Goal: Task Accomplishment & Management: Use online tool/utility

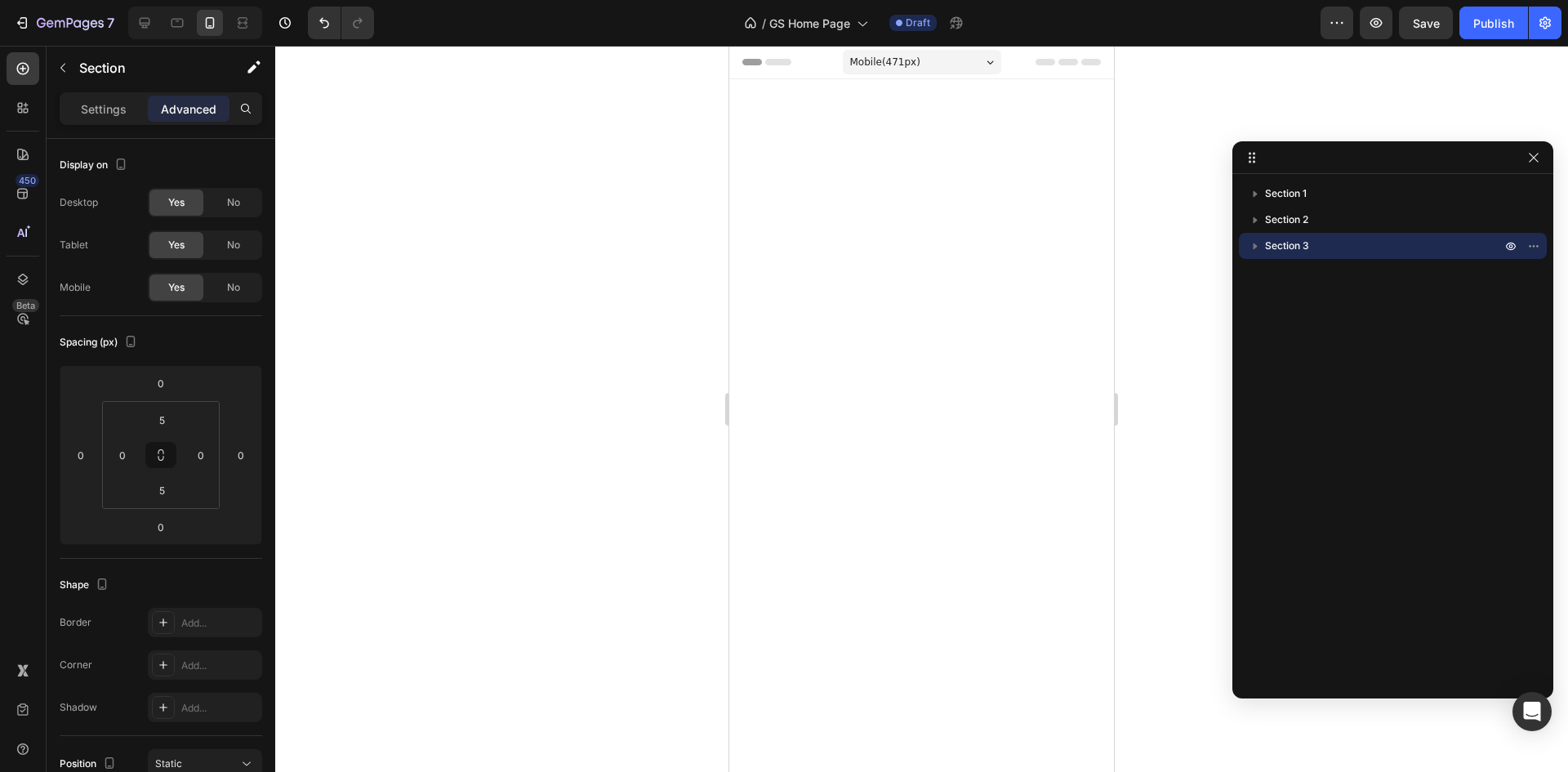
scroll to position [2205, 0]
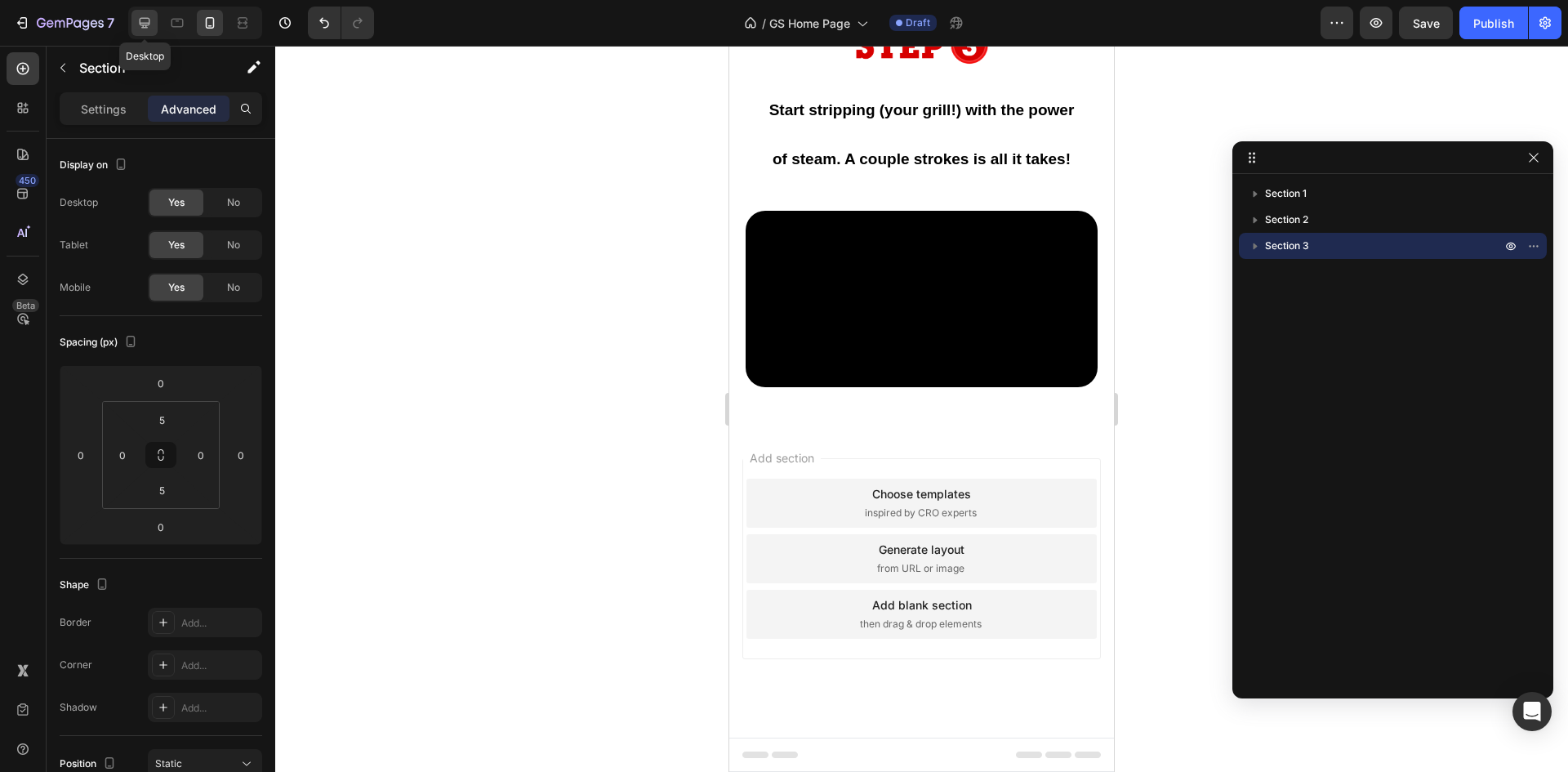
click at [143, 25] on icon at bounding box center [145, 23] width 11 height 11
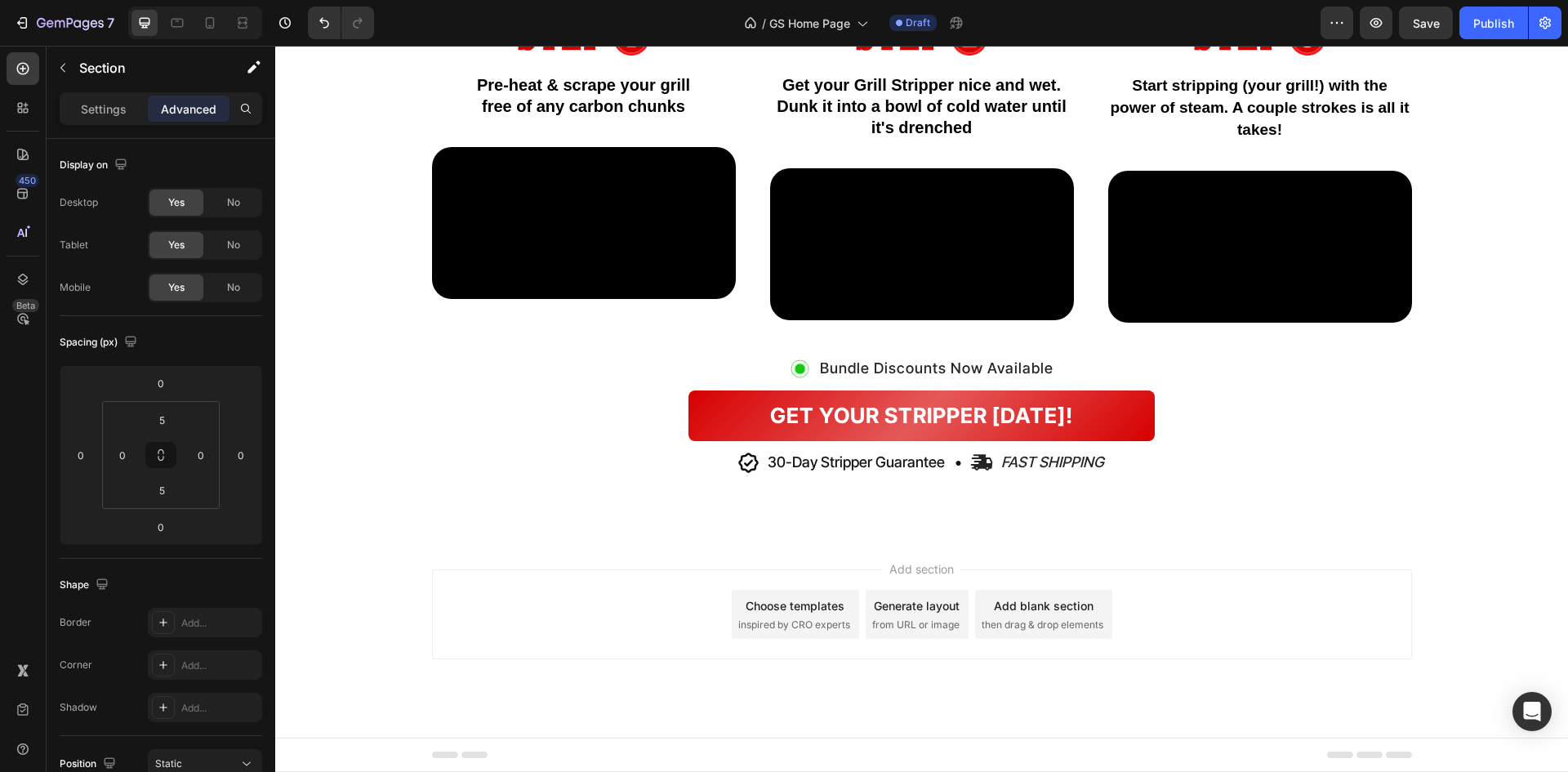
scroll to position [1221, 0]
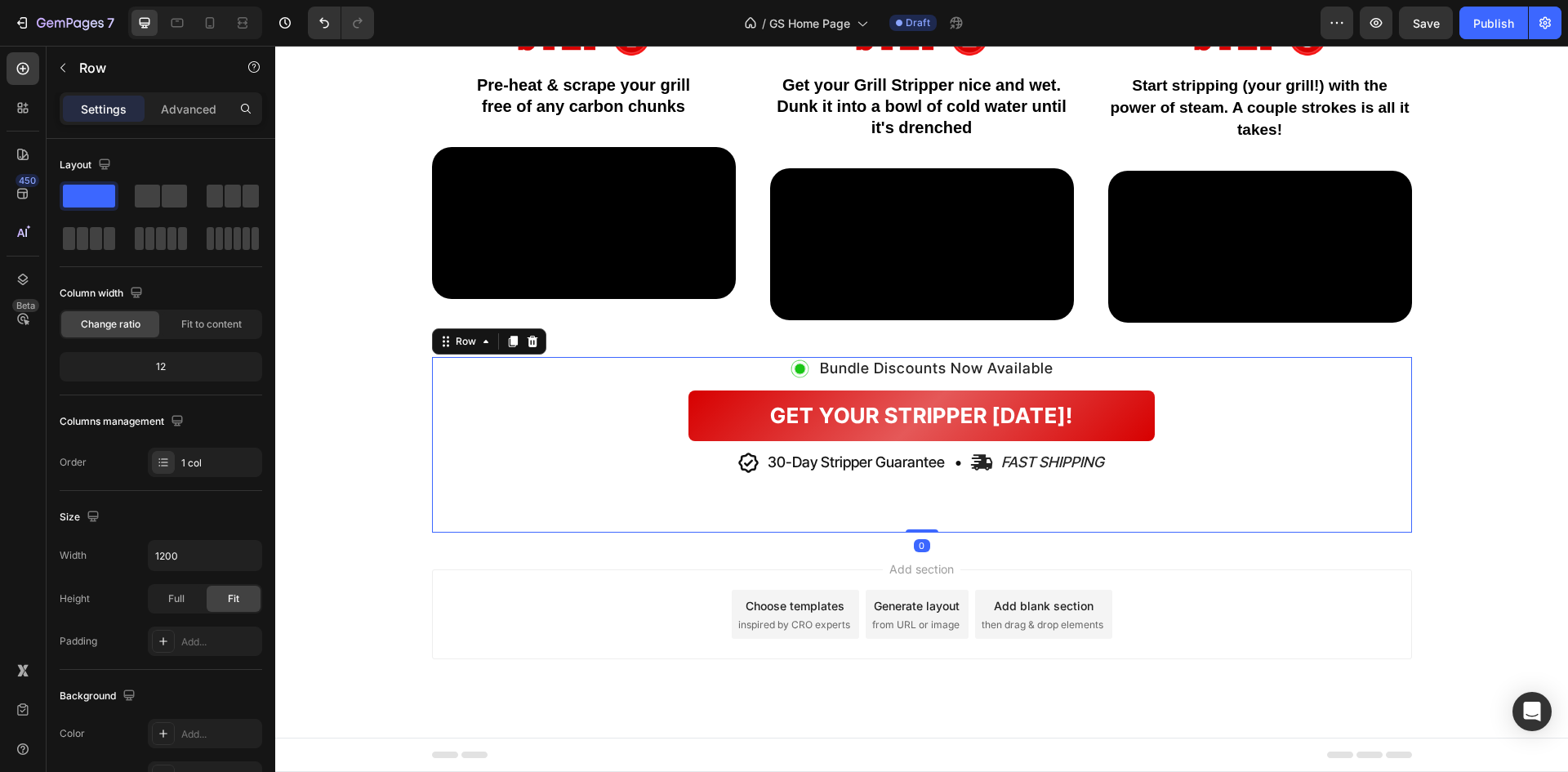
drag, startPoint x: 1284, startPoint y: 605, endPoint x: 1351, endPoint y: 499, distance: 125.4
click at [1351, 499] on div "Image Bundle Discounts Now Available Heading Row GET YOUR STRIPPER [DATE]! Butt…" at bounding box center [922, 445] width 980 height 177
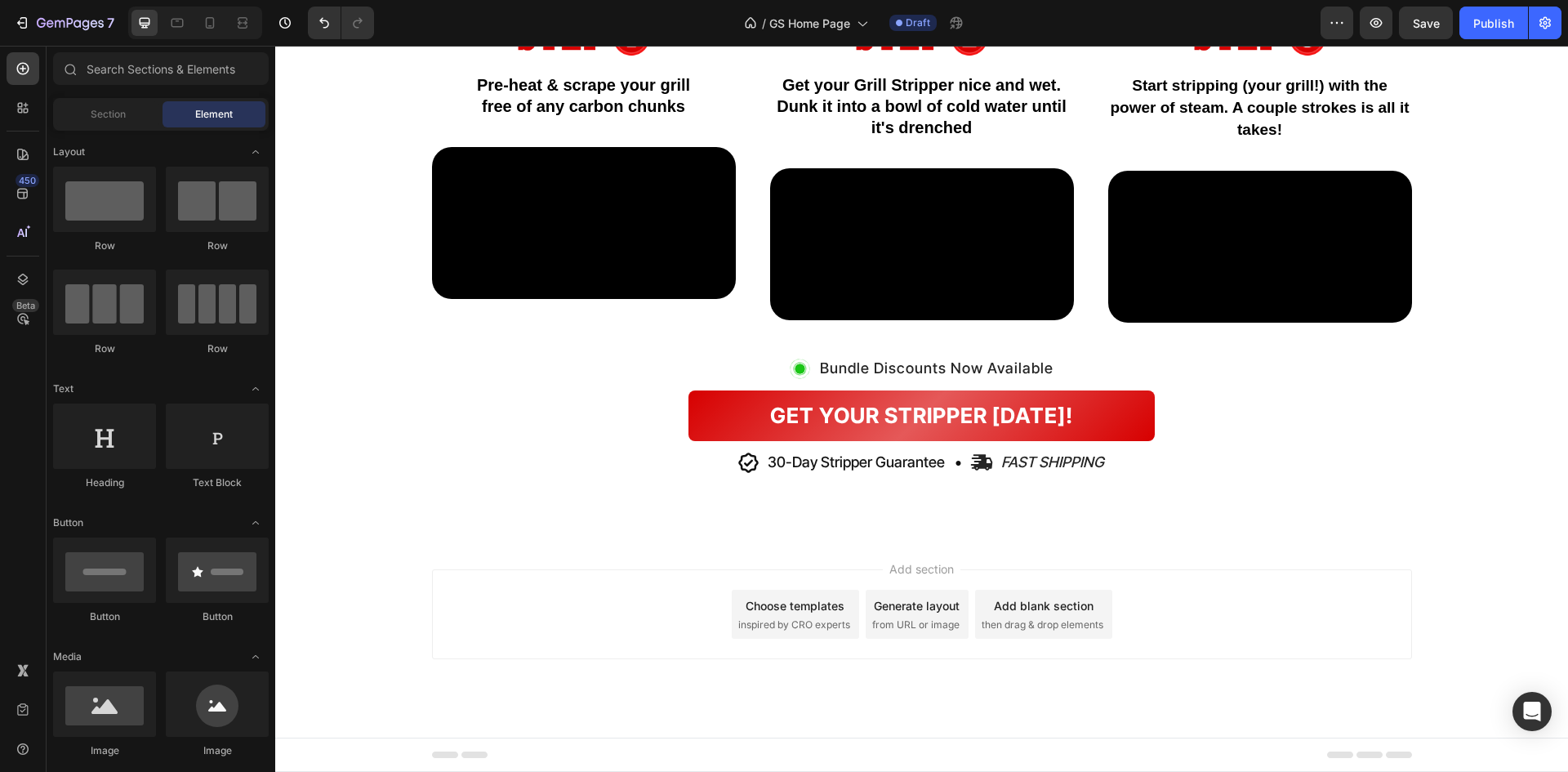
click at [1330, 549] on div "Add section Choose templates inspired by CRO experts Generate layout from URL o…" at bounding box center [922, 636] width 1293 height 200
click at [1024, 617] on span "then drag & drop elements" at bounding box center [1042, 624] width 122 height 15
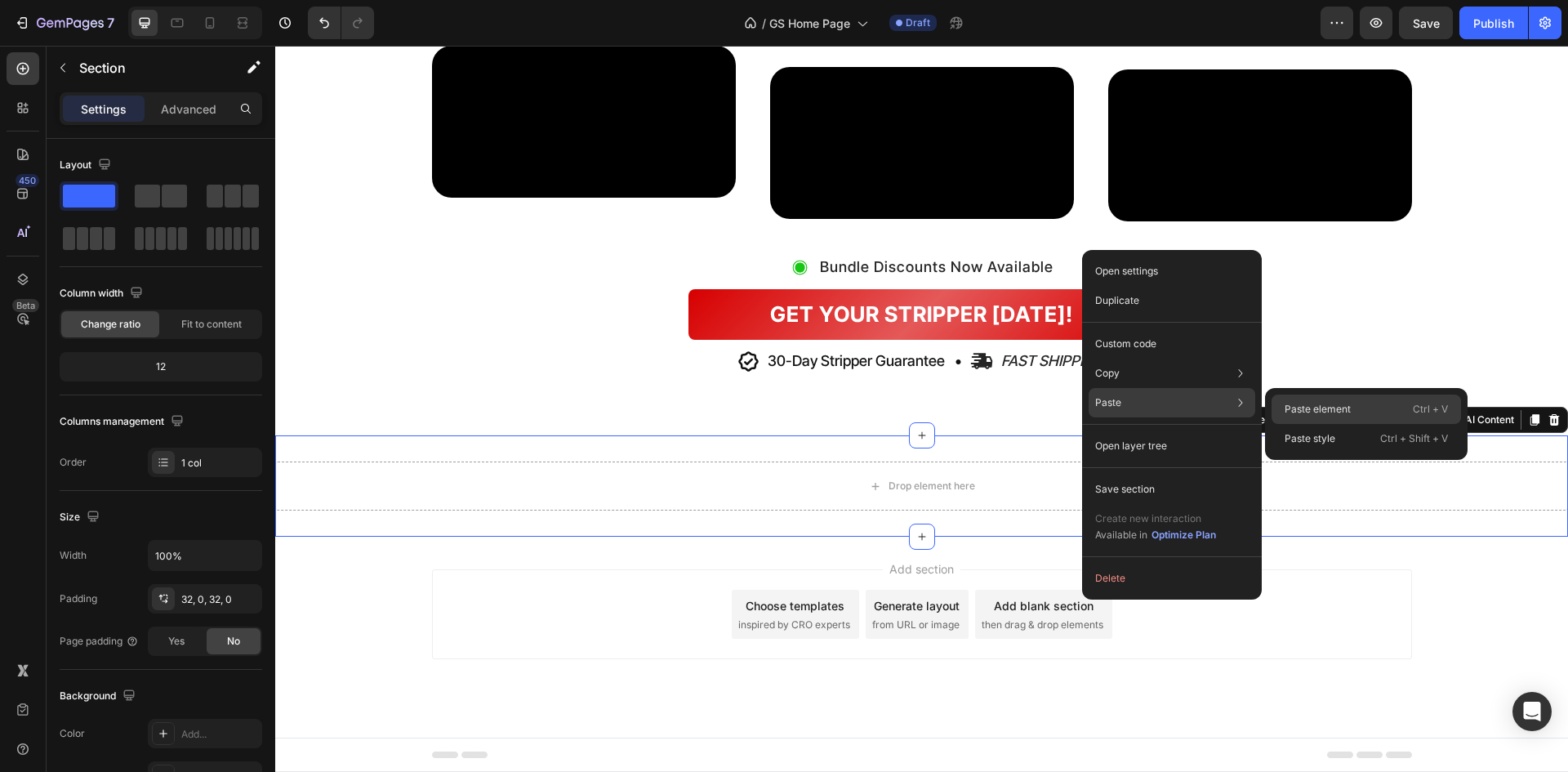
click at [1302, 409] on p "Paste element" at bounding box center [1318, 409] width 66 height 15
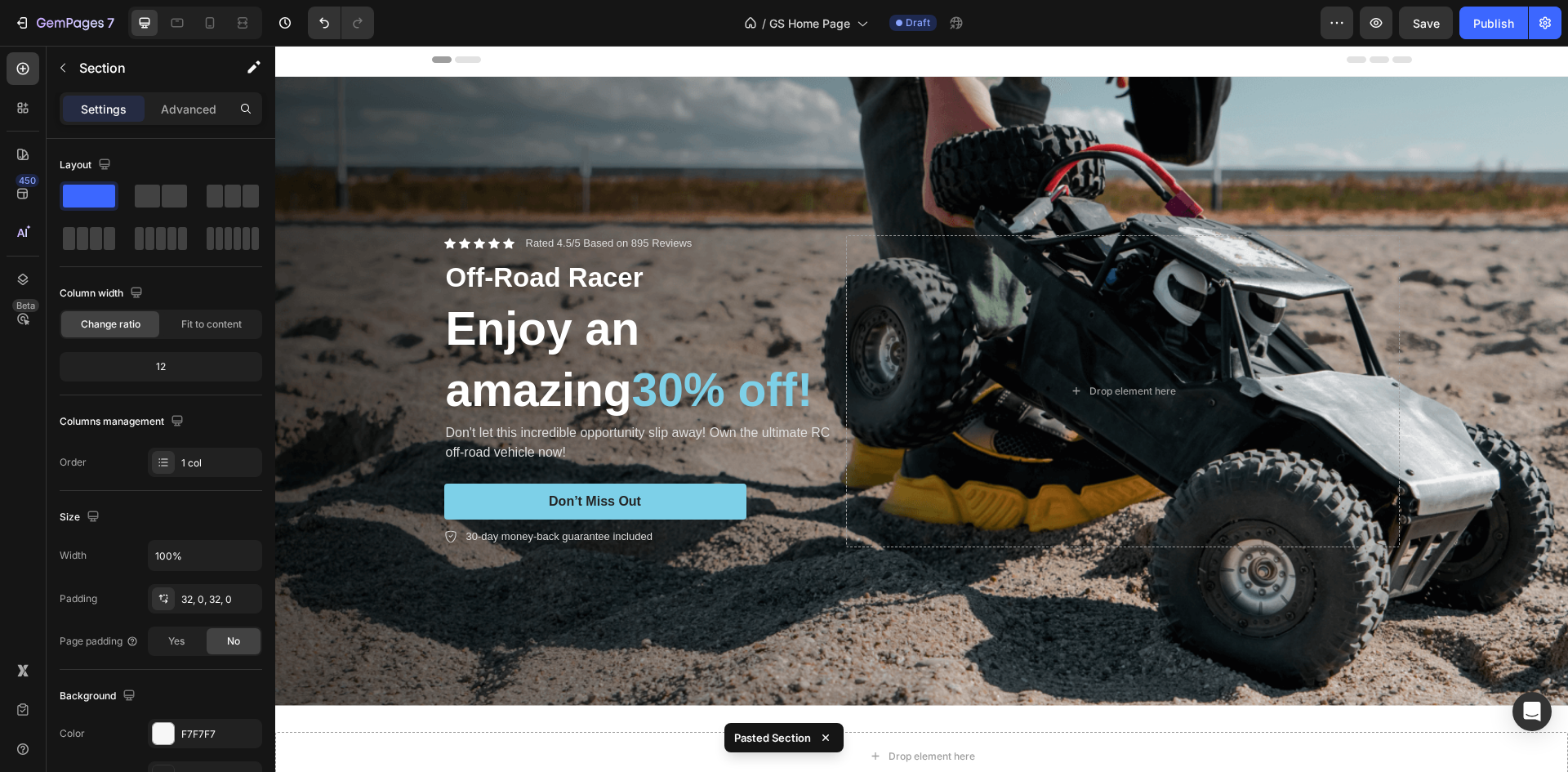
scroll to position [0, 0]
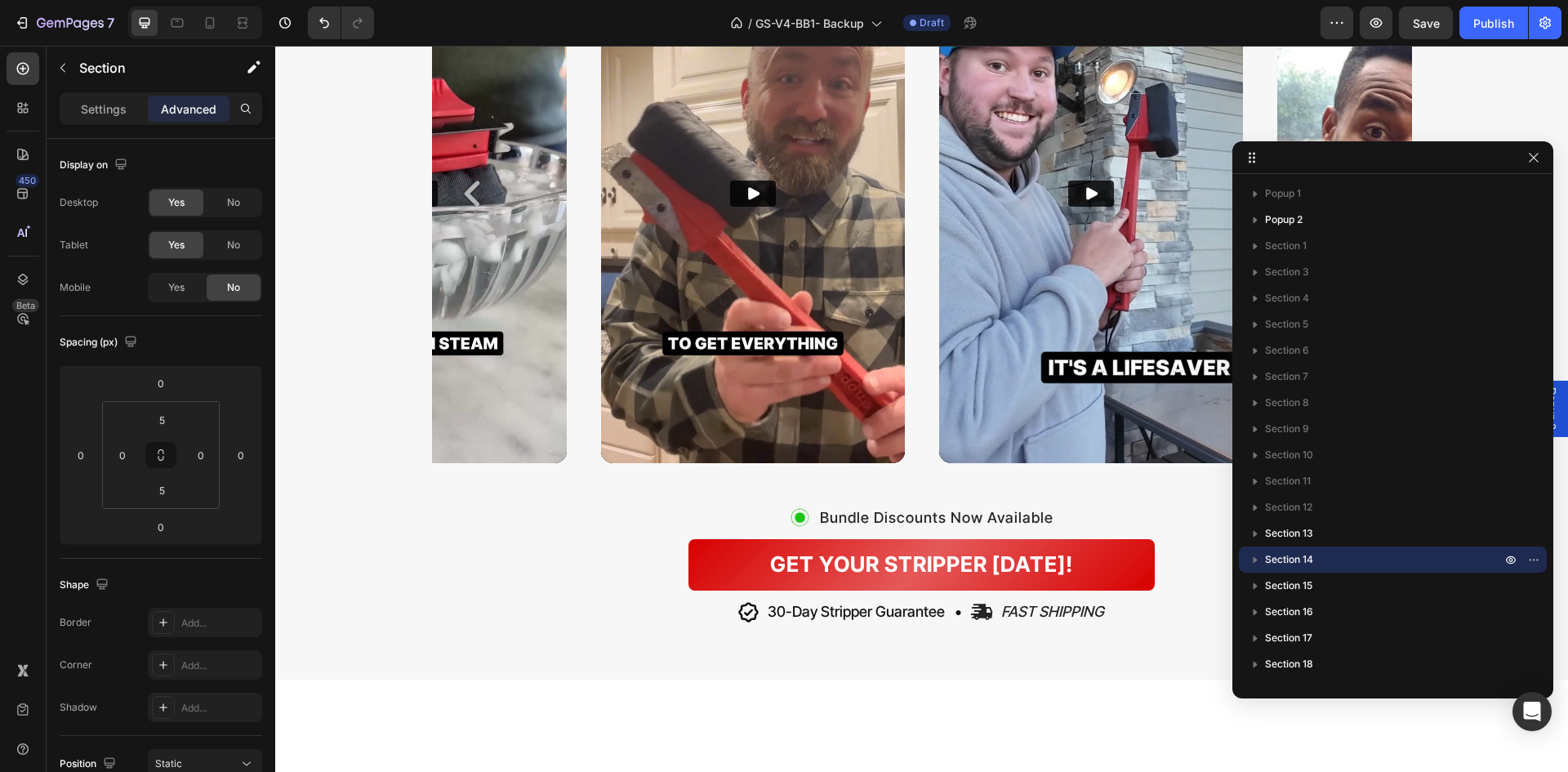
scroll to position [2696, 0]
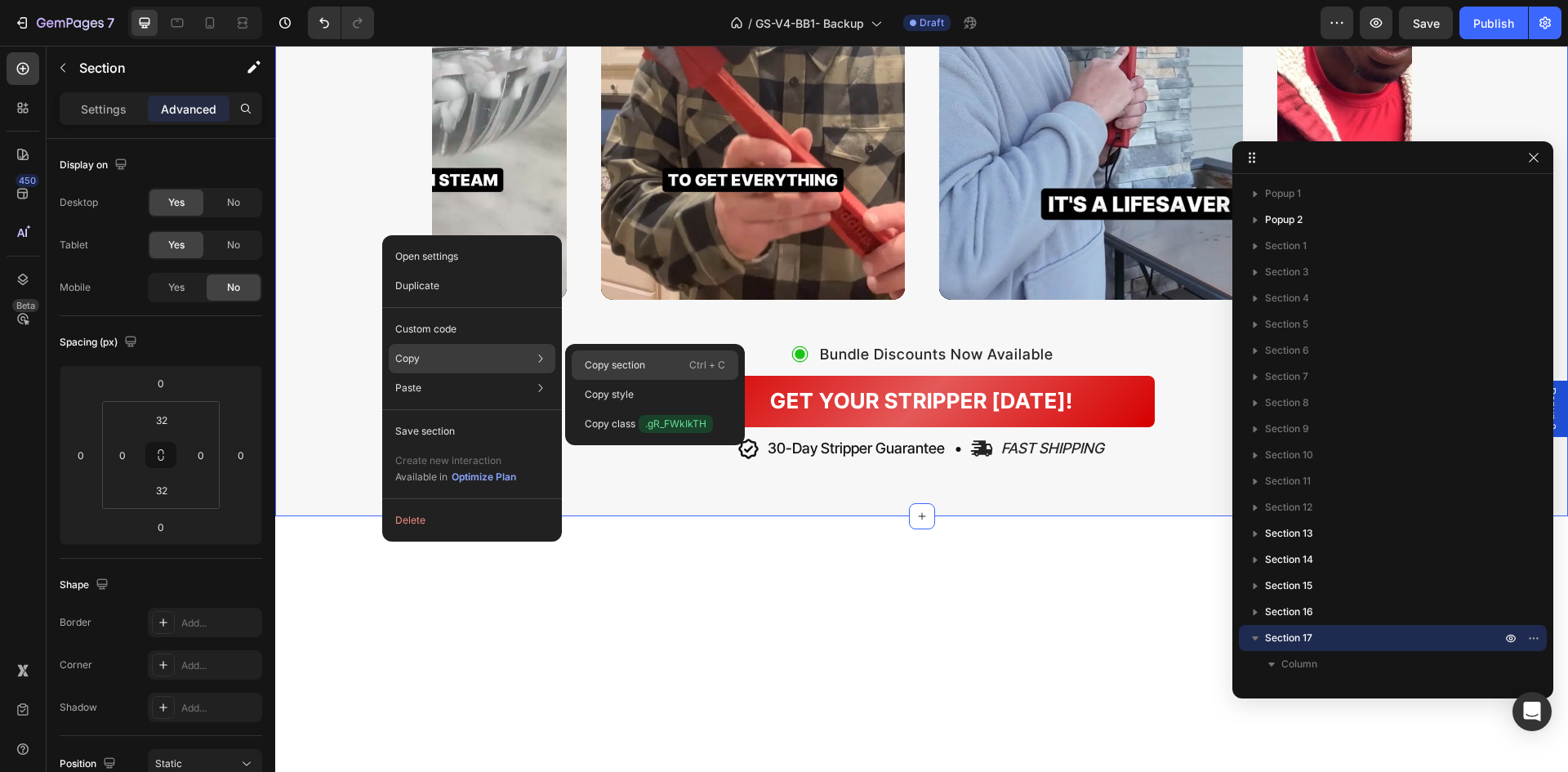
click at [588, 362] on p "Copy section" at bounding box center [614, 365] width 61 height 15
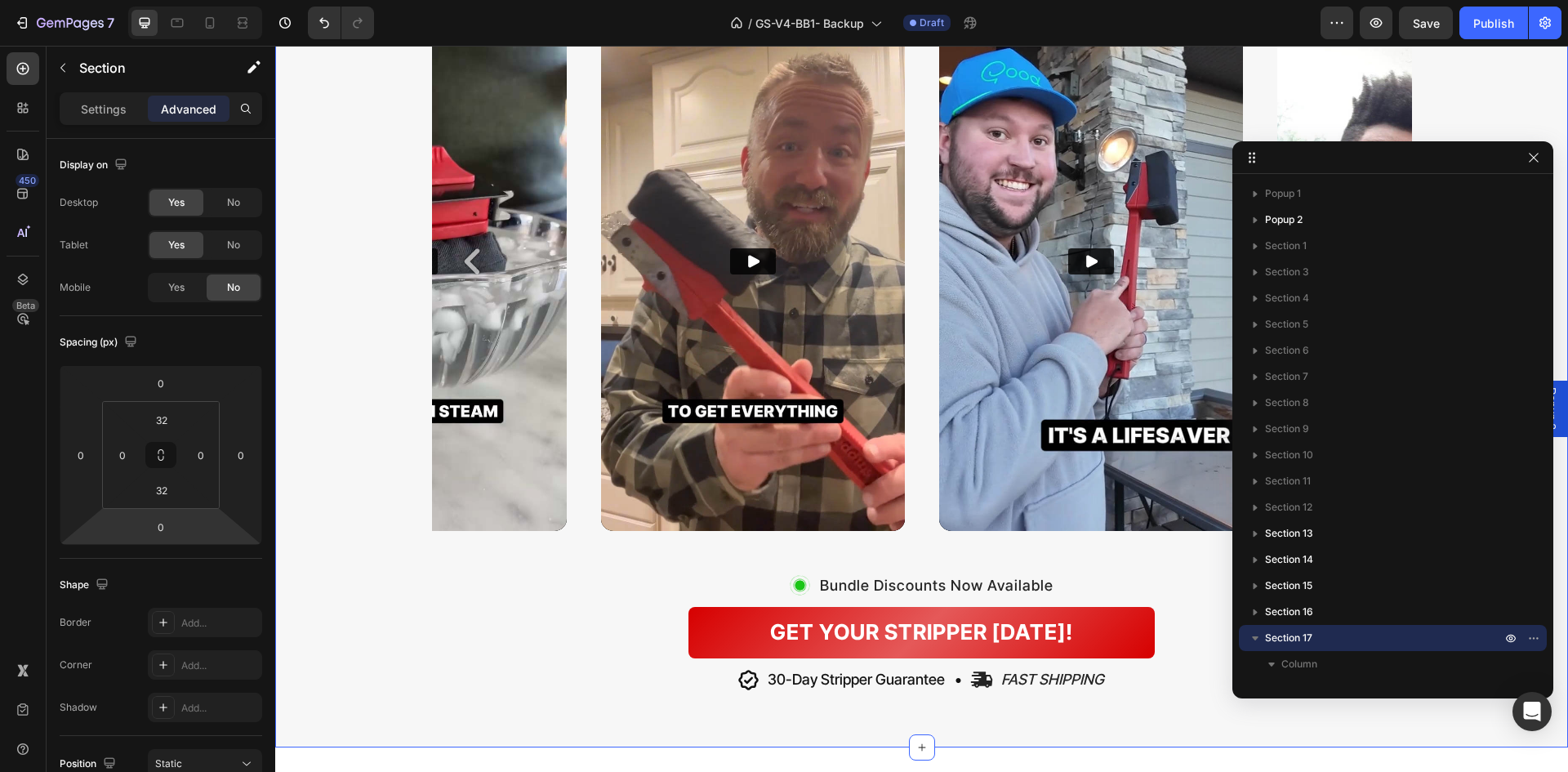
scroll to position [2451, 0]
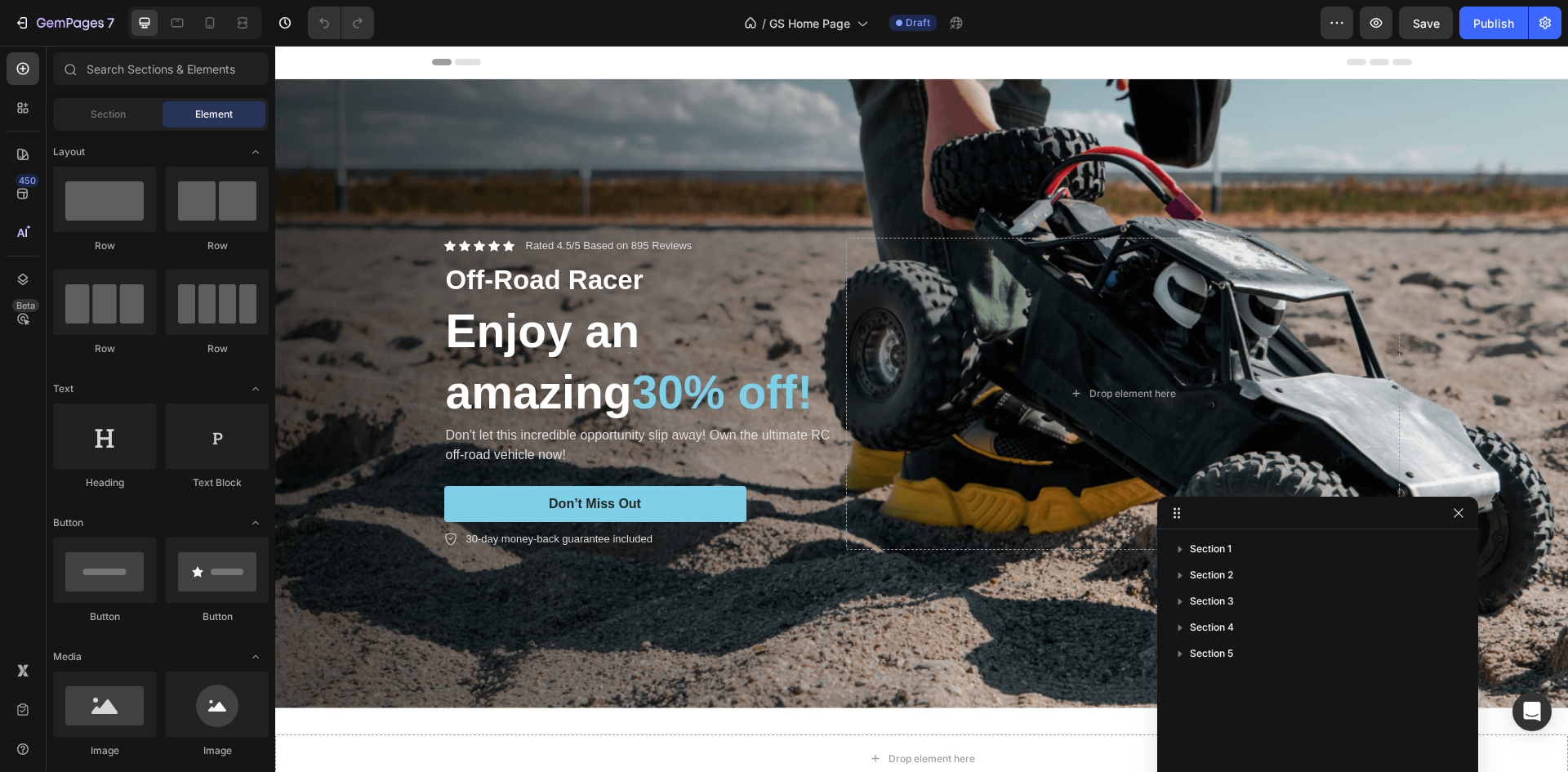
drag, startPoint x: 1481, startPoint y: 158, endPoint x: 1408, endPoint y: 473, distance: 323.3
